Goal: Task Accomplishment & Management: Manage account settings

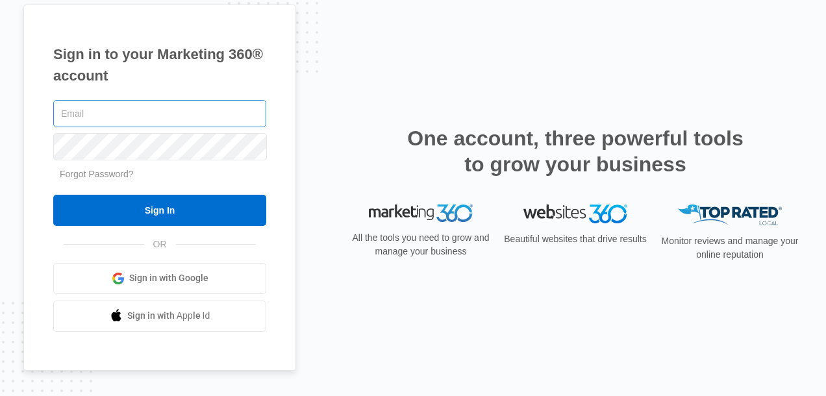
click at [157, 114] on input "text" at bounding box center [159, 113] width 213 height 27
type input "[PERSON_NAME][EMAIL_ADDRESS][DOMAIN_NAME]"
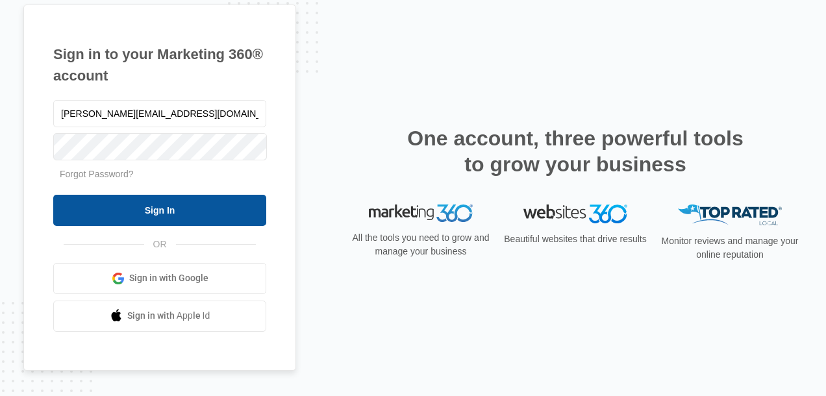
click at [192, 205] on input "Sign In" at bounding box center [159, 210] width 213 height 31
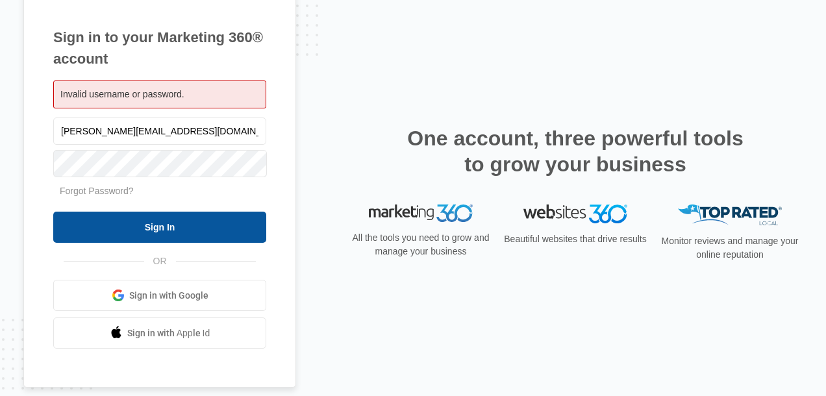
click at [179, 225] on input "Sign In" at bounding box center [159, 227] width 213 height 31
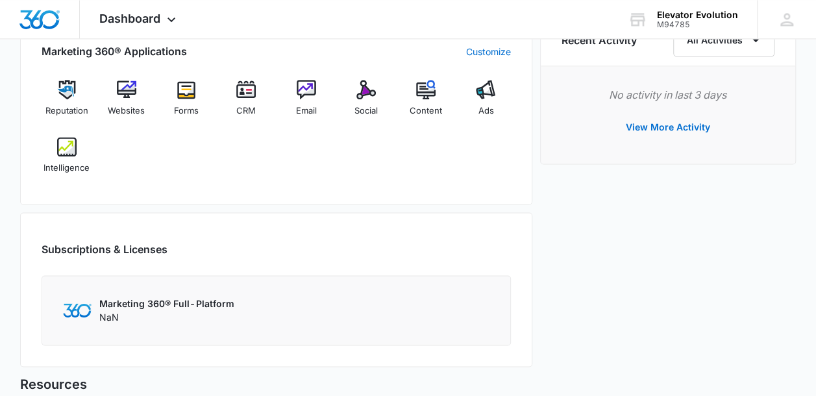
scroll to position [822, 0]
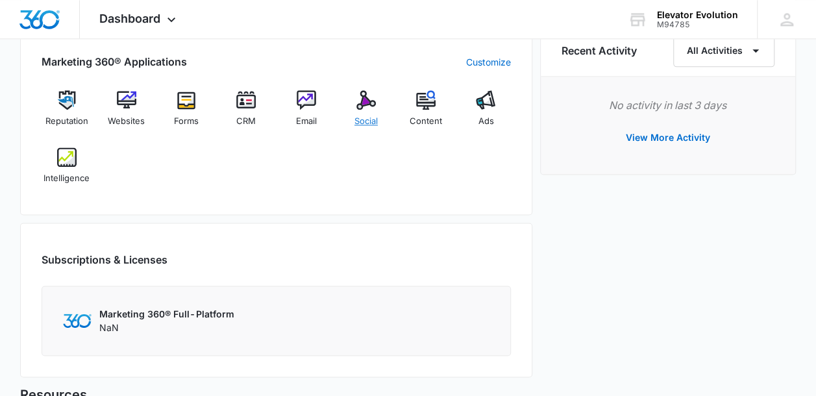
click at [371, 95] on img at bounding box center [365, 99] width 19 height 19
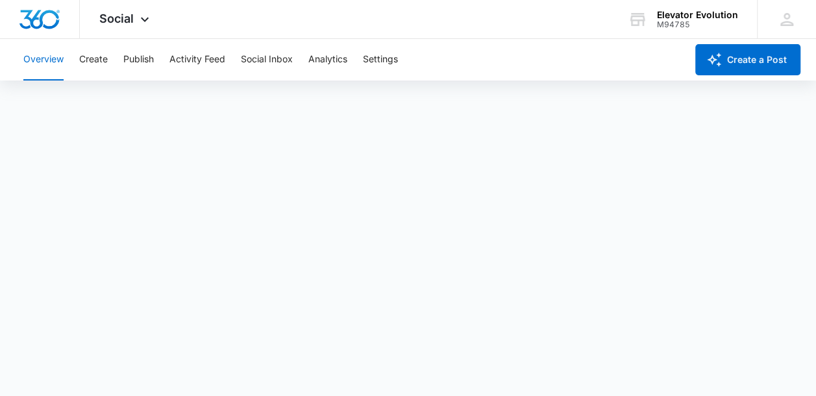
scroll to position [4, 0]
